Goal: Information Seeking & Learning: Learn about a topic

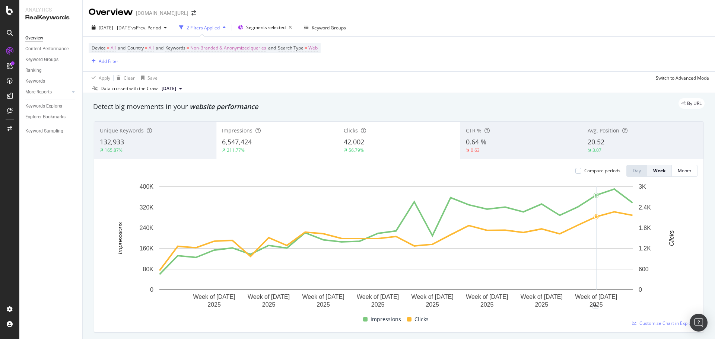
click at [347, 73] on div "Apply Clear Save Switch to Advanced Mode" at bounding box center [399, 78] width 632 height 12
click at [144, 141] on div "132,933" at bounding box center [155, 142] width 111 height 10
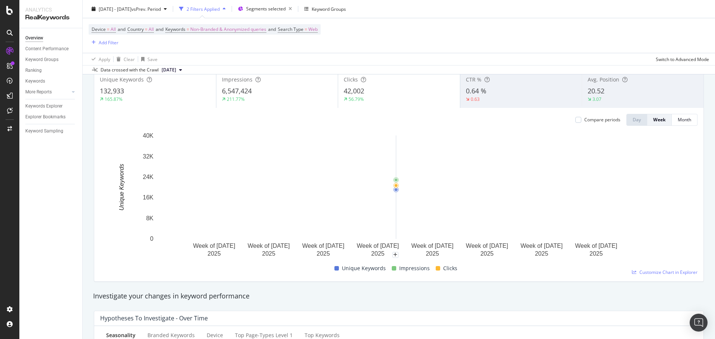
scroll to position [50, 0]
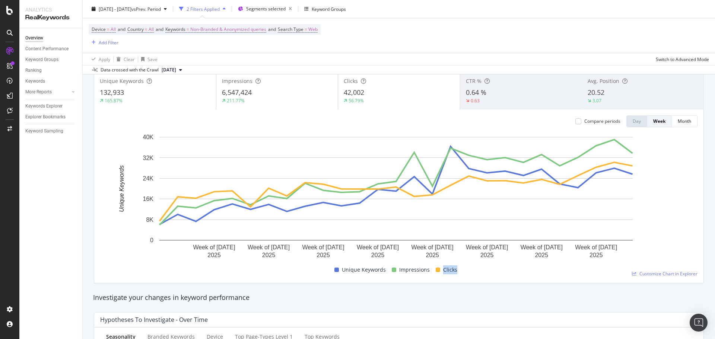
drag, startPoint x: 441, startPoint y: 271, endPoint x: 460, endPoint y: 271, distance: 19.7
click at [460, 271] on div "Unique Keywords Impressions Clicks" at bounding box center [395, 270] width 597 height 15
click at [257, 98] on div "211.77%" at bounding box center [277, 101] width 111 height 7
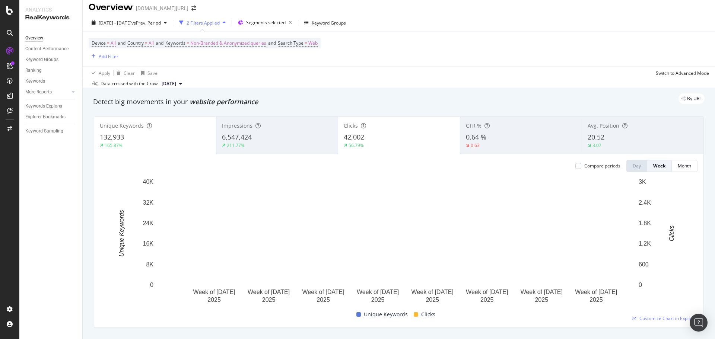
scroll to position [0, 0]
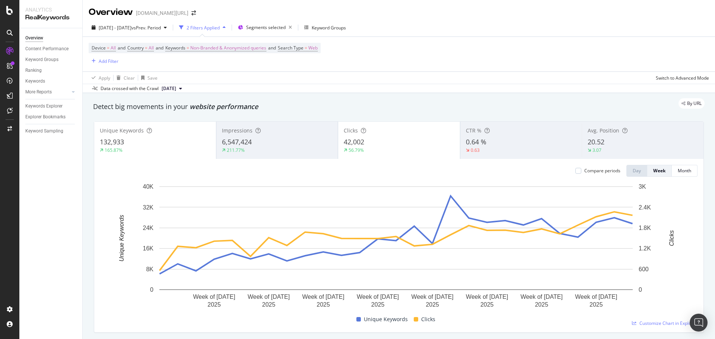
click at [152, 136] on div "Unique Keywords 132,933 165.87%" at bounding box center [155, 141] width 122 height 34
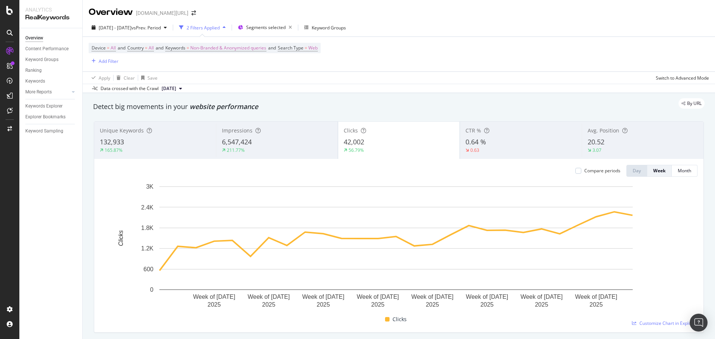
click at [289, 142] on div "6,547,424" at bounding box center [277, 142] width 110 height 10
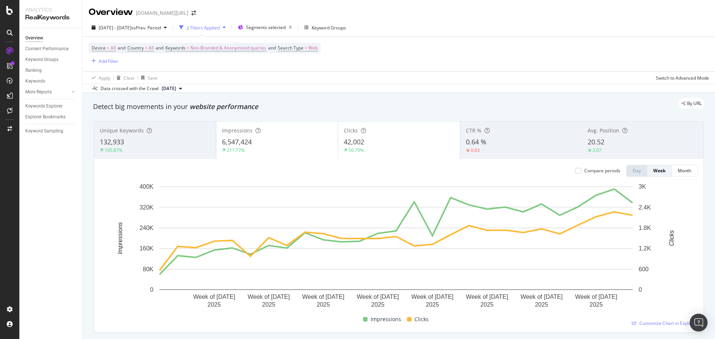
click at [377, 140] on div "42,002" at bounding box center [399, 142] width 111 height 10
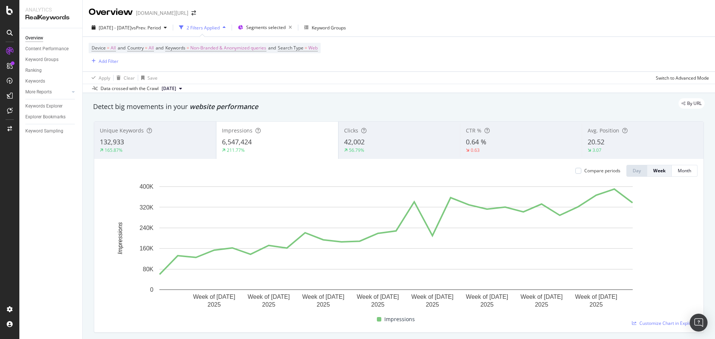
click at [145, 146] on div "132,933" at bounding box center [155, 142] width 111 height 10
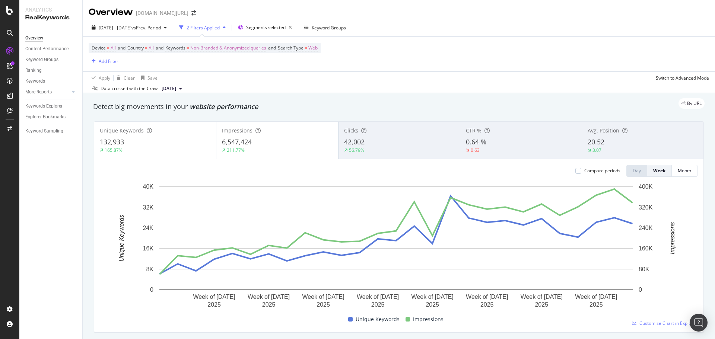
click at [269, 147] on div "211.77%" at bounding box center [277, 150] width 111 height 7
